Goal: Navigation & Orientation: Find specific page/section

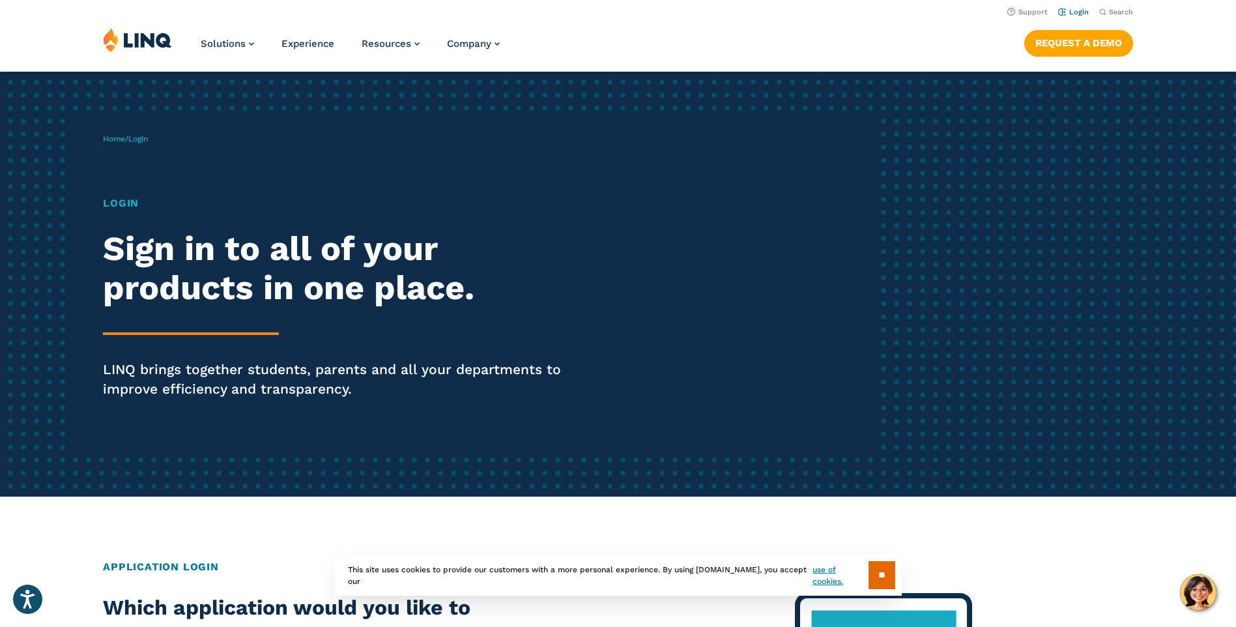
click at [1068, 13] on link "Login" at bounding box center [1073, 12] width 31 height 8
drag, startPoint x: 1096, startPoint y: 9, endPoint x: 935, endPoint y: 75, distance: 174.5
click at [935, 75] on div "Home / Login Login Sign in to all of your products in one place. LINQ brings to…" at bounding box center [618, 284] width 1236 height 425
click at [1087, 13] on link "Login" at bounding box center [1073, 12] width 31 height 8
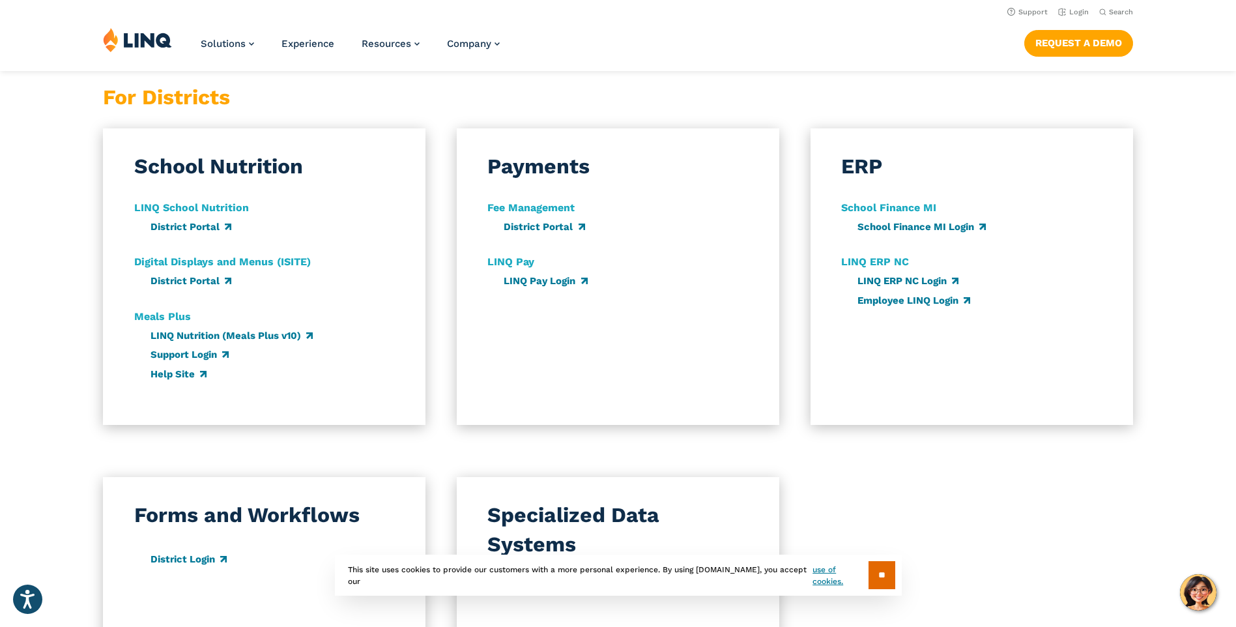
scroll to position [652, 0]
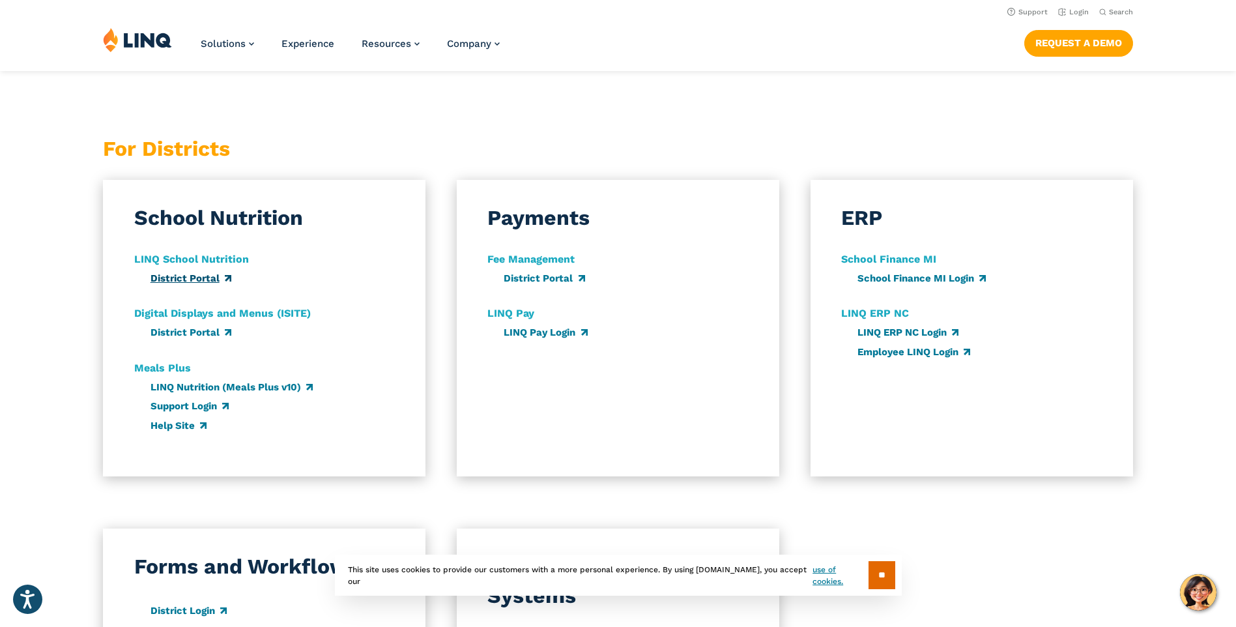
click at [222, 272] on link "District Portal" at bounding box center [191, 278] width 81 height 12
